Goal: Find specific page/section: Find specific page/section

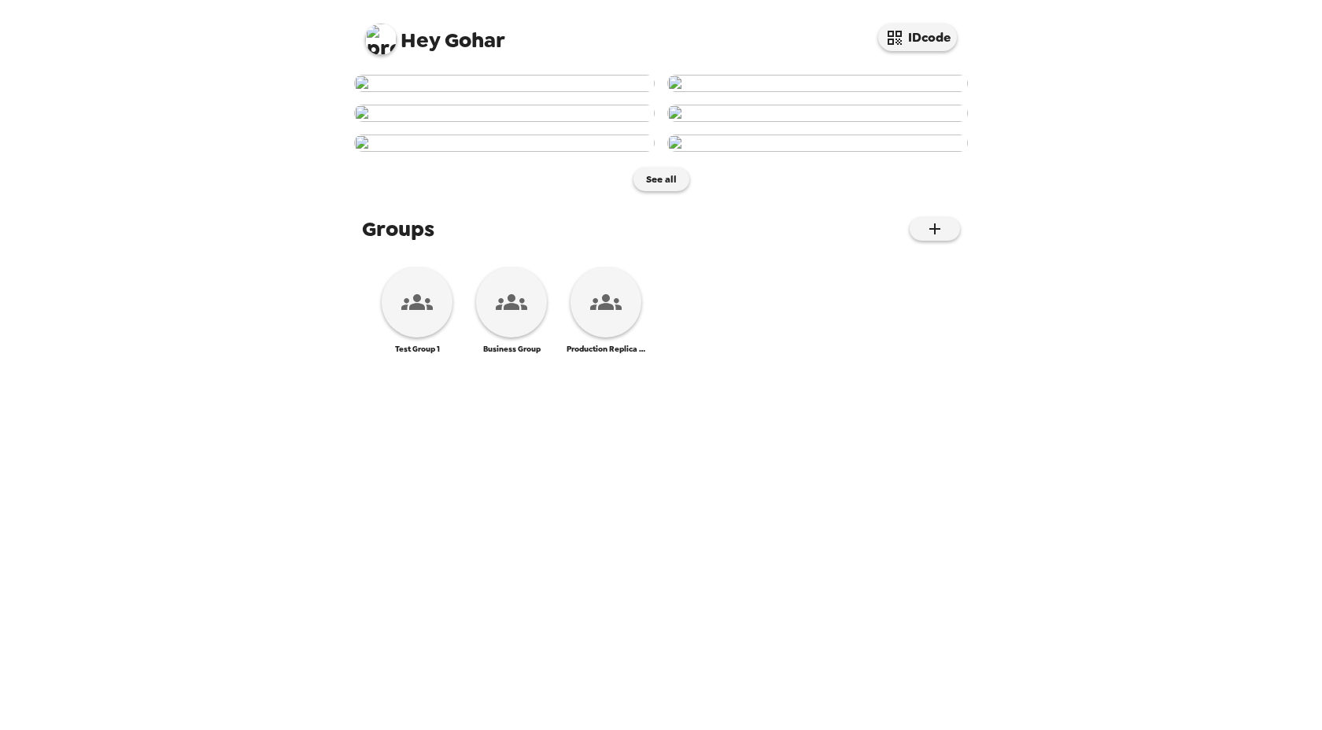
click at [385, 43] on img at bounding box center [380, 39] width 31 height 31
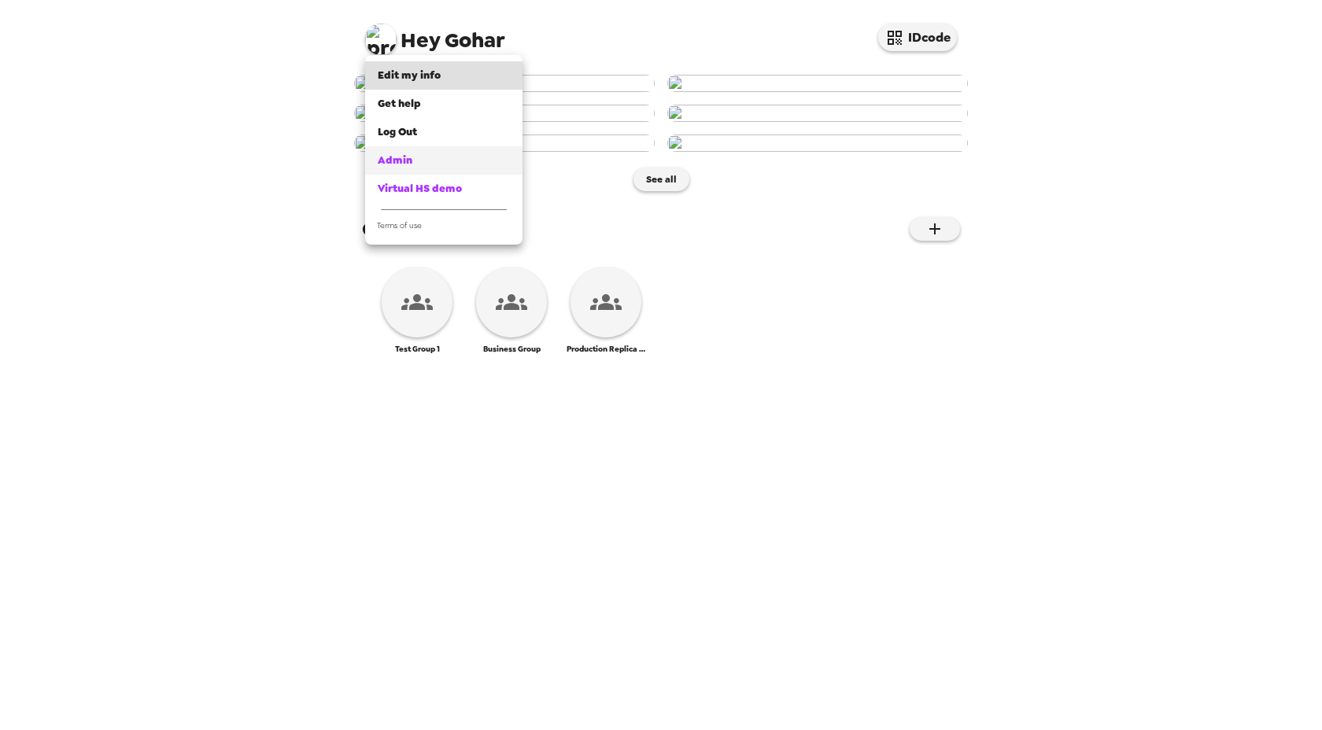
click at [410, 167] on span "Admin" at bounding box center [395, 159] width 35 height 13
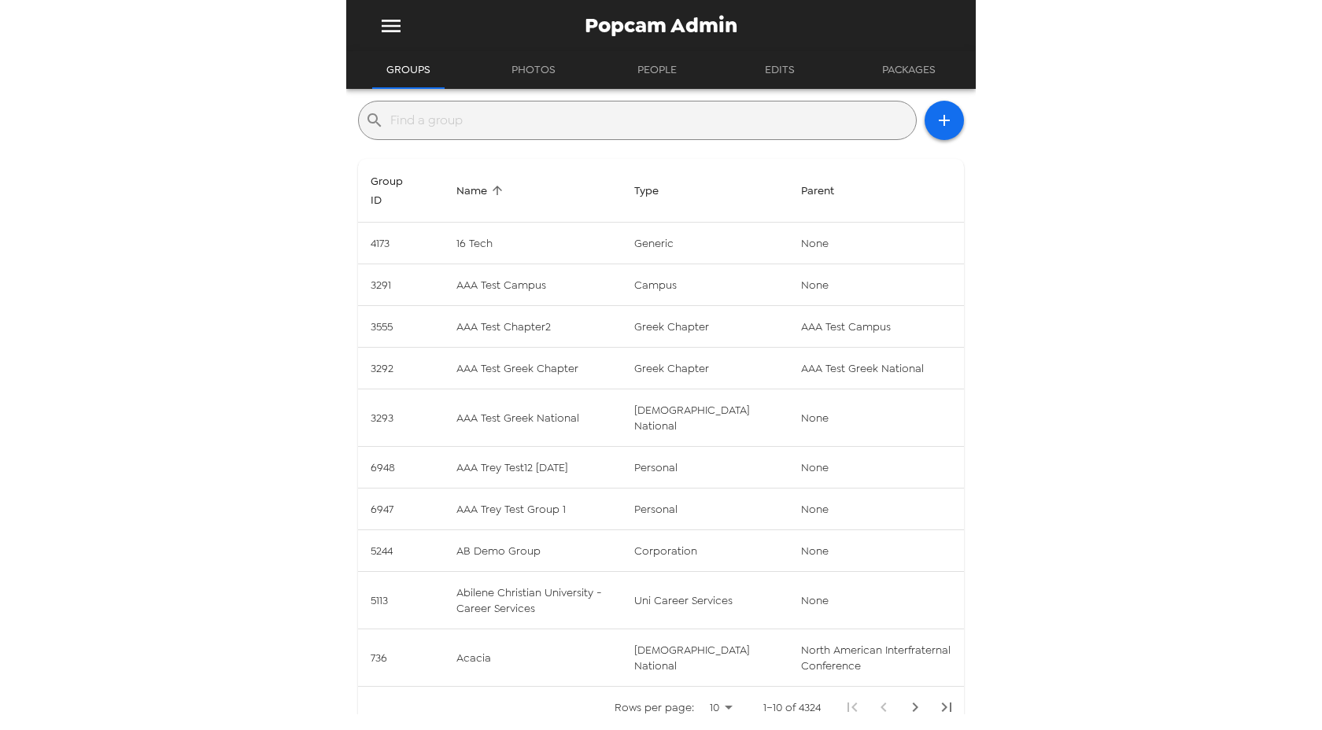
click at [791, 69] on button "Edits" at bounding box center [779, 70] width 71 height 38
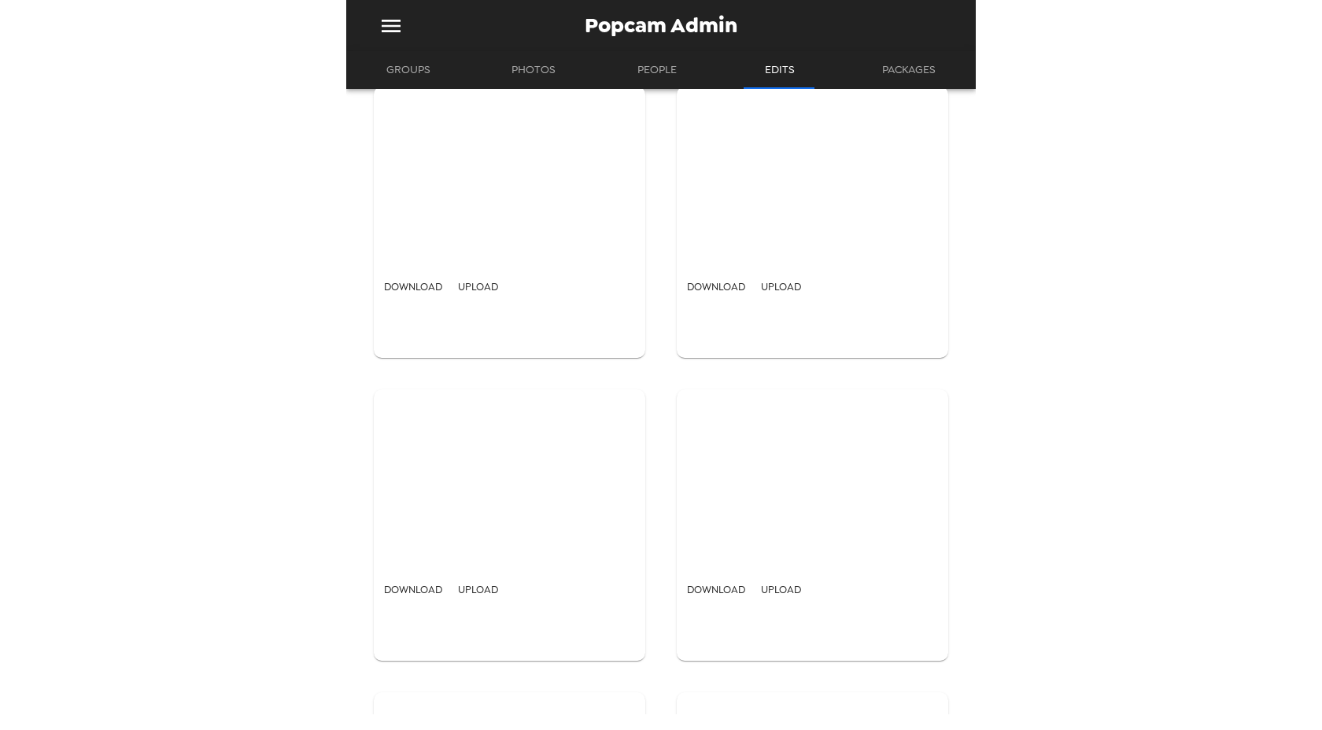
drag, startPoint x: 901, startPoint y: 306, endPoint x: 877, endPoint y: 651, distance: 345.4
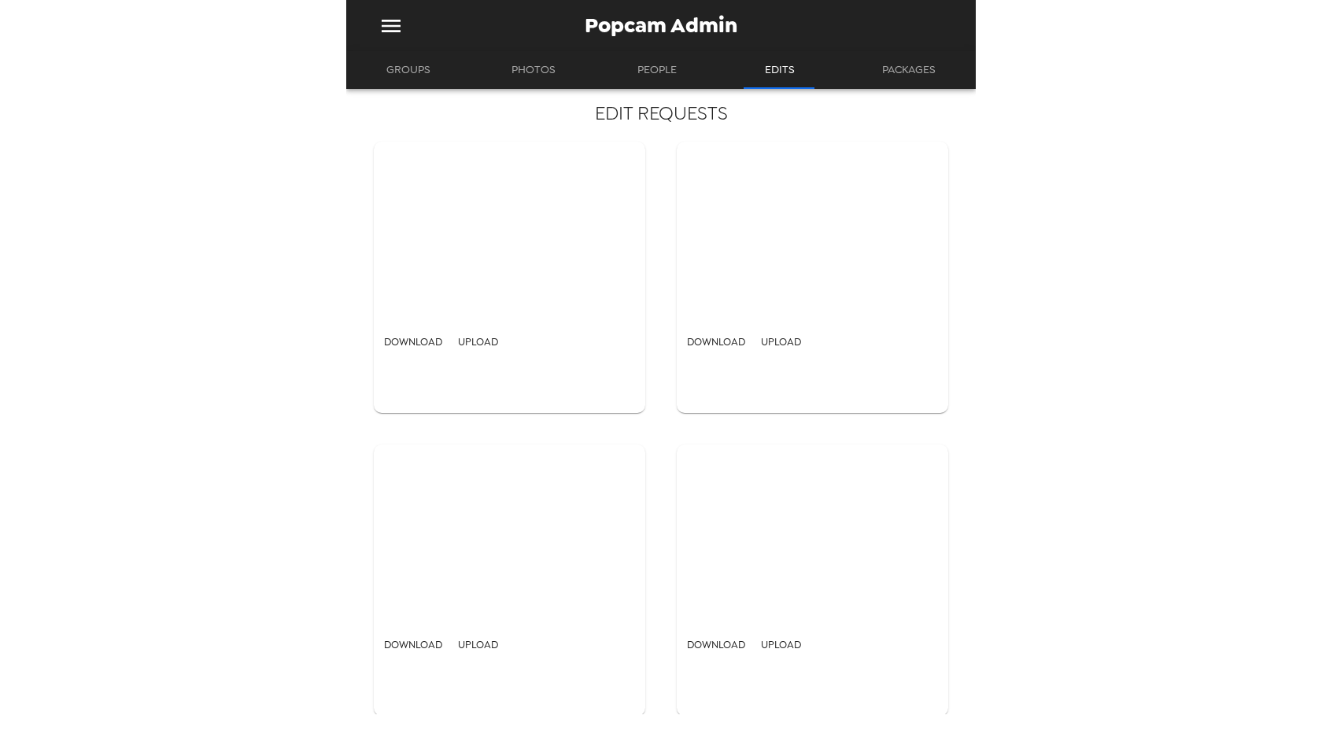
click at [648, 122] on h5 "EDIT REQUESTS" at bounding box center [661, 113] width 606 height 25
